Goal: Task Accomplishment & Management: Manage account settings

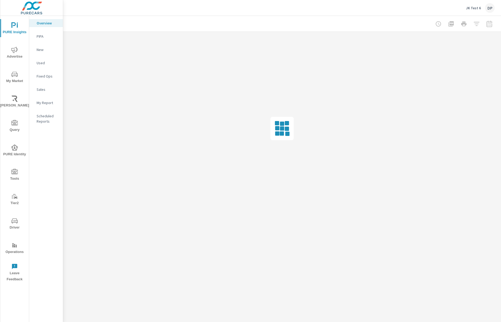
click at [479, 11] on div "JK Test 6 DP" at bounding box center [480, 8] width 29 height 10
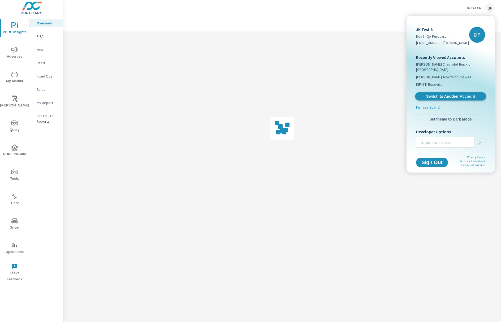
click at [460, 99] on link "Switch to Another Account" at bounding box center [450, 96] width 71 height 8
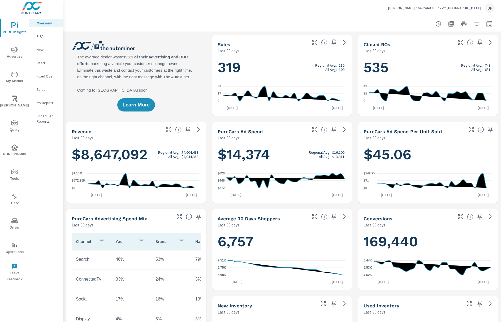
scroll to position [0, 0]
